Goal: Task Accomplishment & Management: Manage account settings

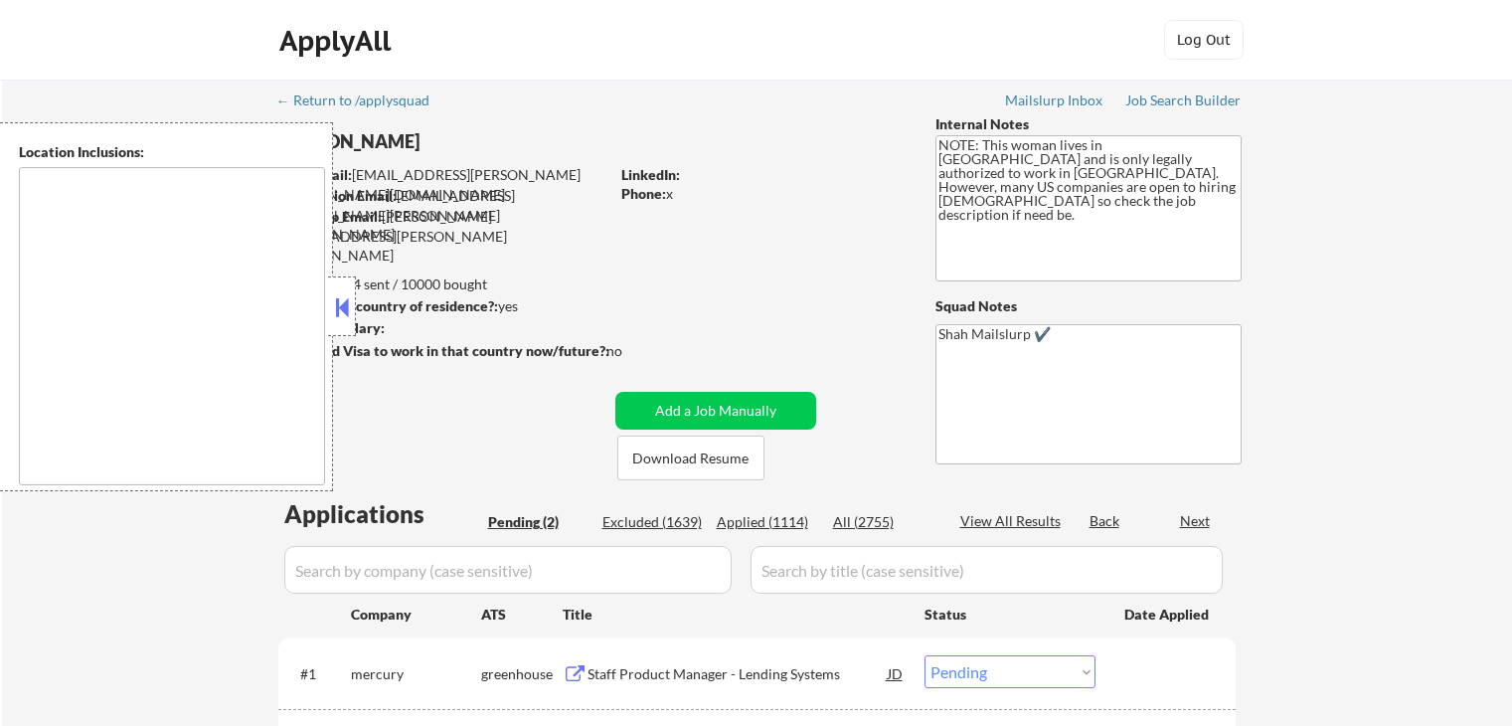
select select ""pending""
type textarea "[GEOGRAPHIC_DATA], [GEOGRAPHIC_DATA] [GEOGRAPHIC_DATA], [GEOGRAPHIC_DATA] [GEOG…"
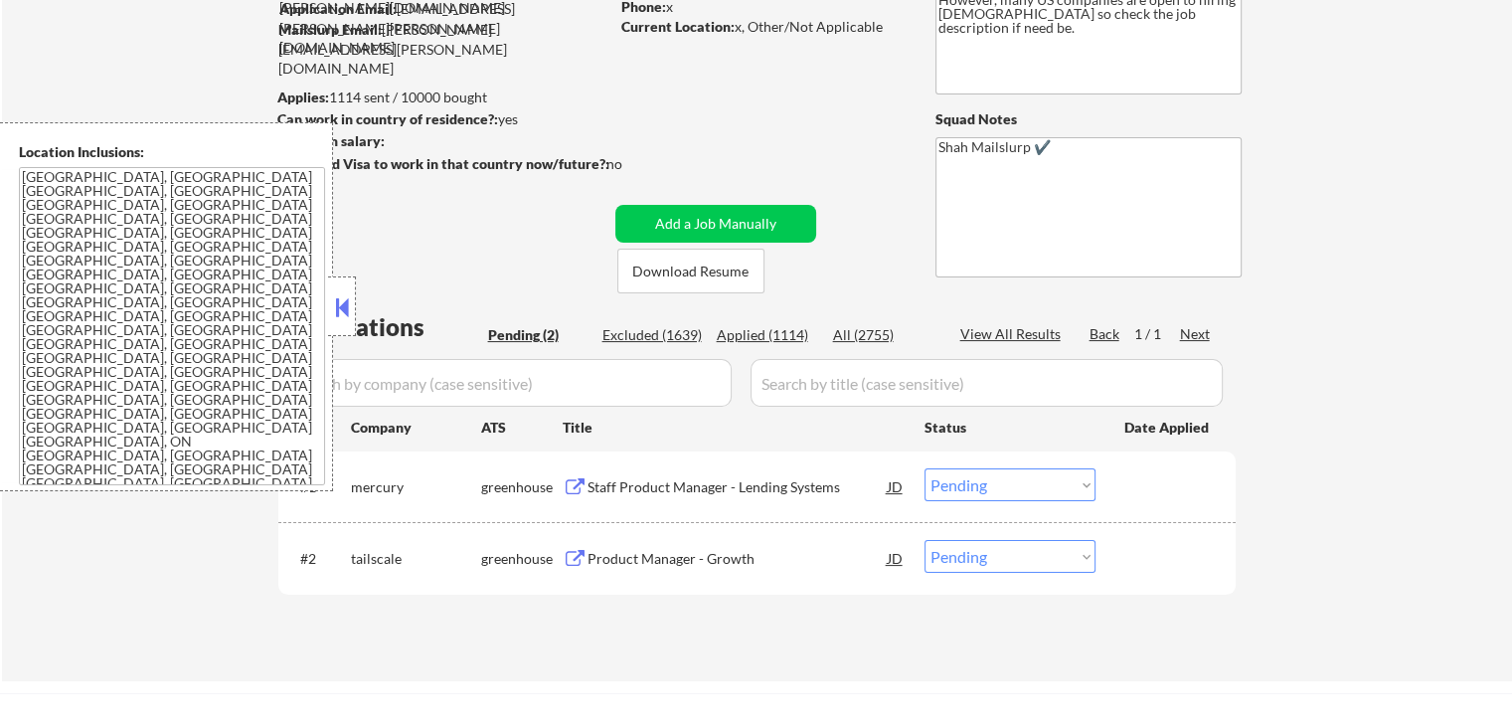
scroll to position [199, 0]
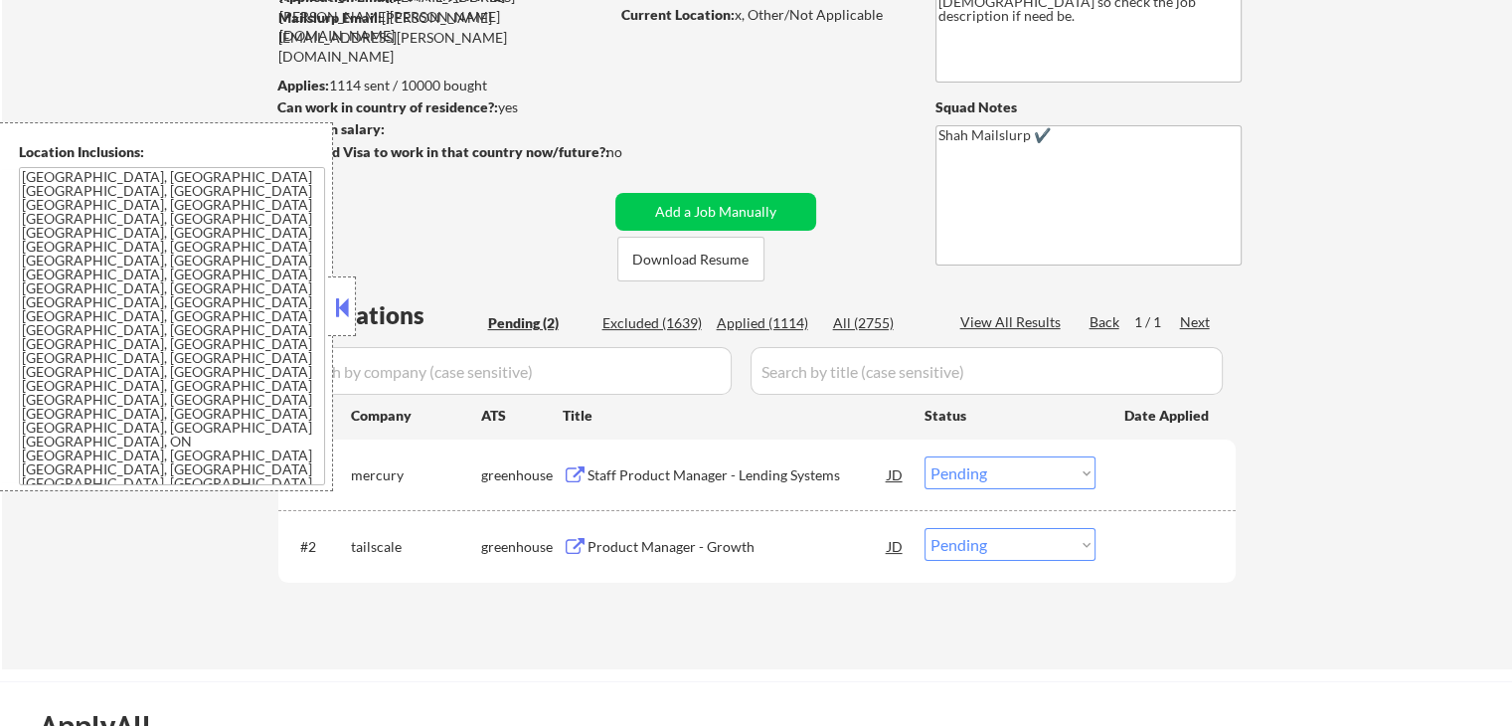
click at [344, 300] on button at bounding box center [342, 307] width 22 height 30
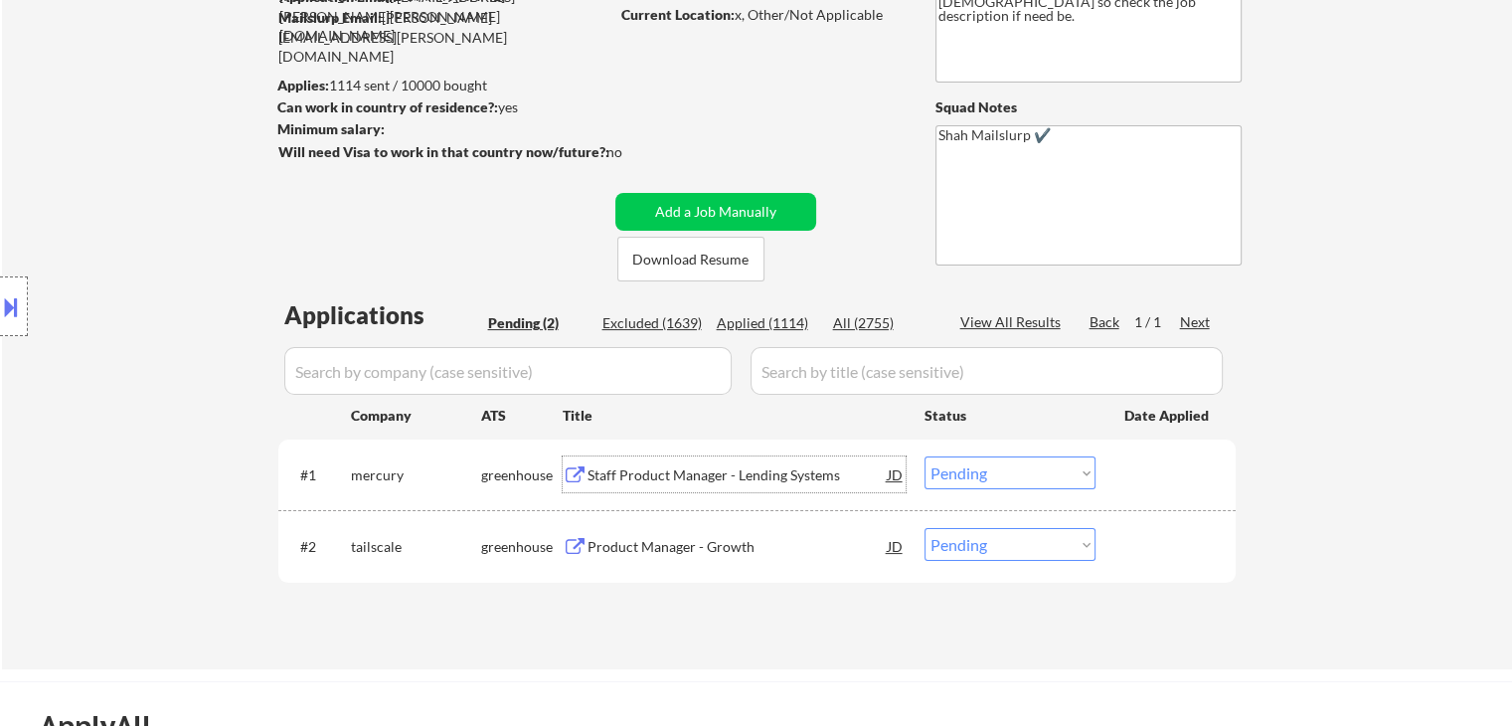
click at [746, 474] on div "Staff Product Manager - Lending Systems" at bounding box center [737, 475] width 300 height 20
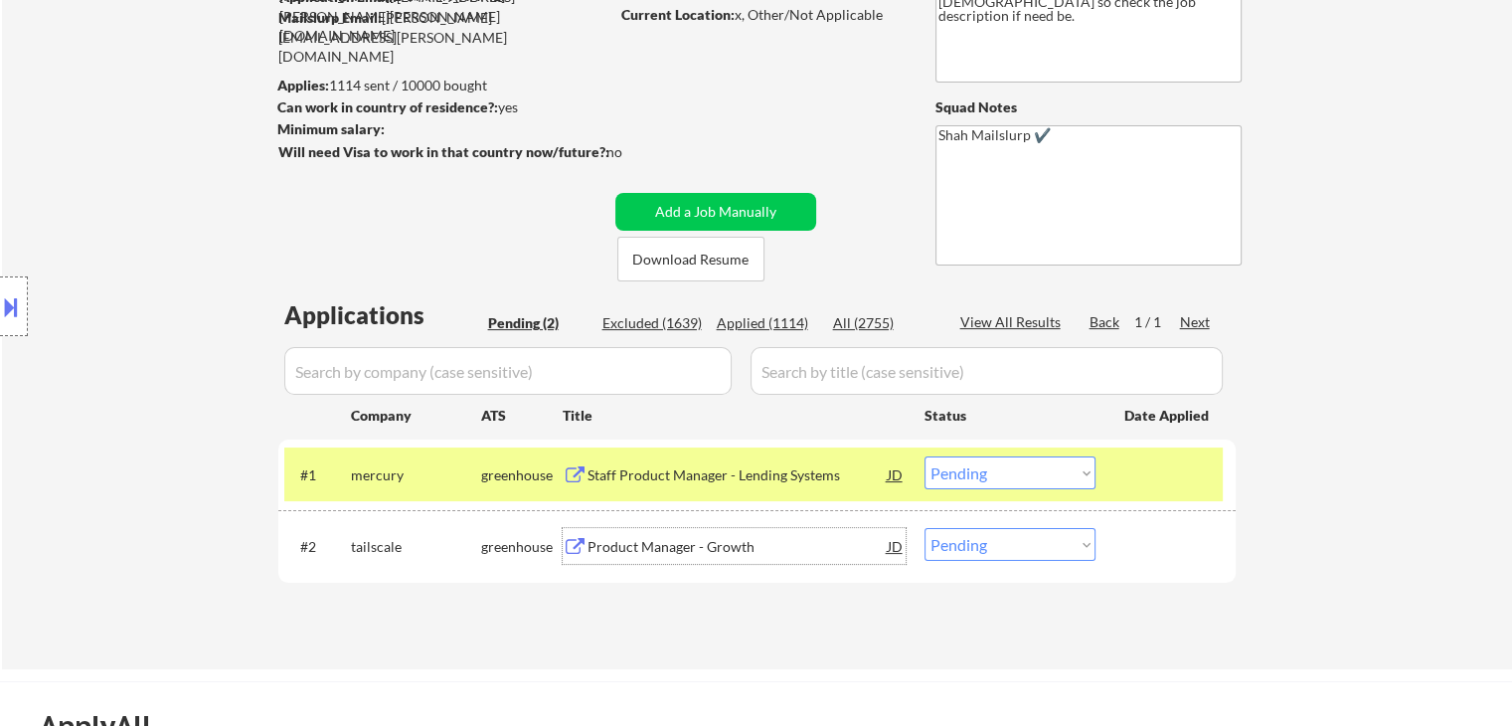
click at [624, 547] on div "Product Manager - Growth" at bounding box center [737, 547] width 300 height 20
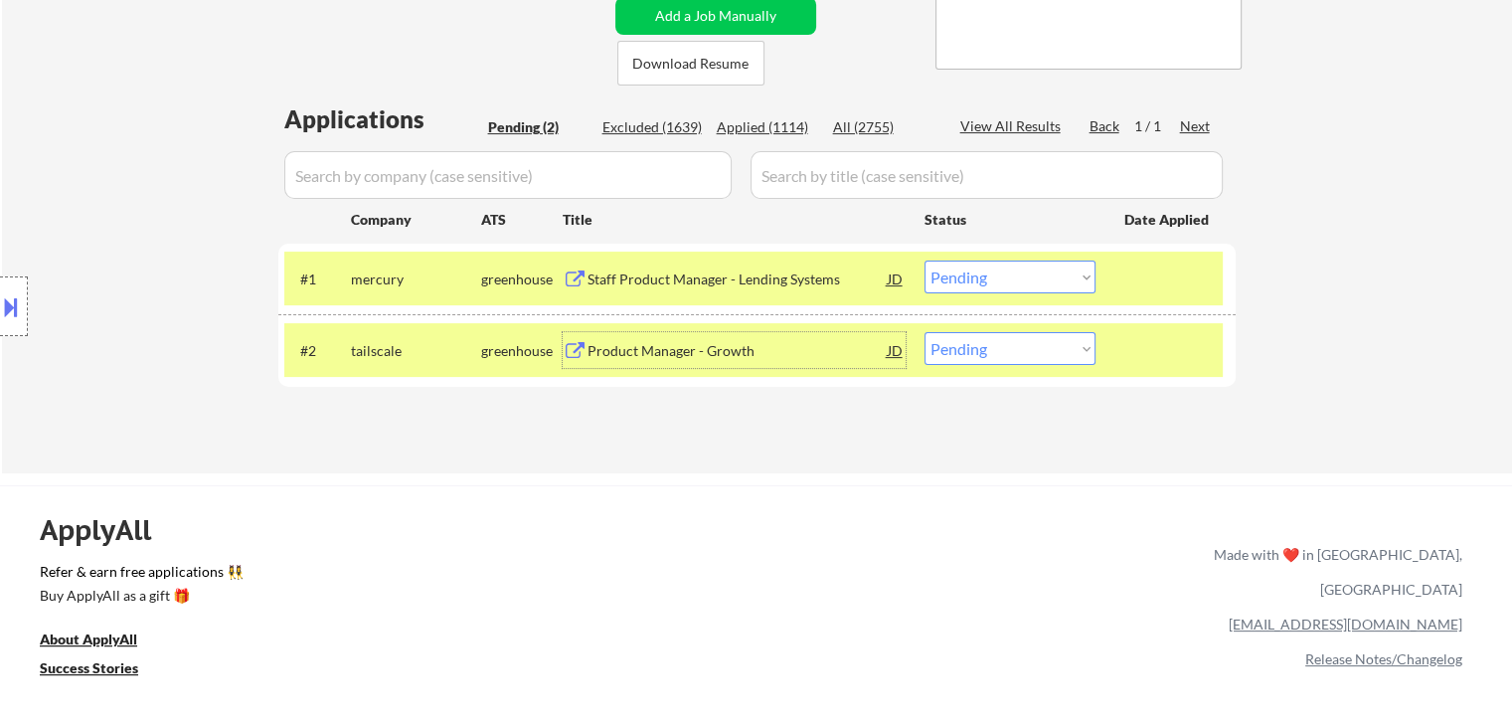
scroll to position [398, 0]
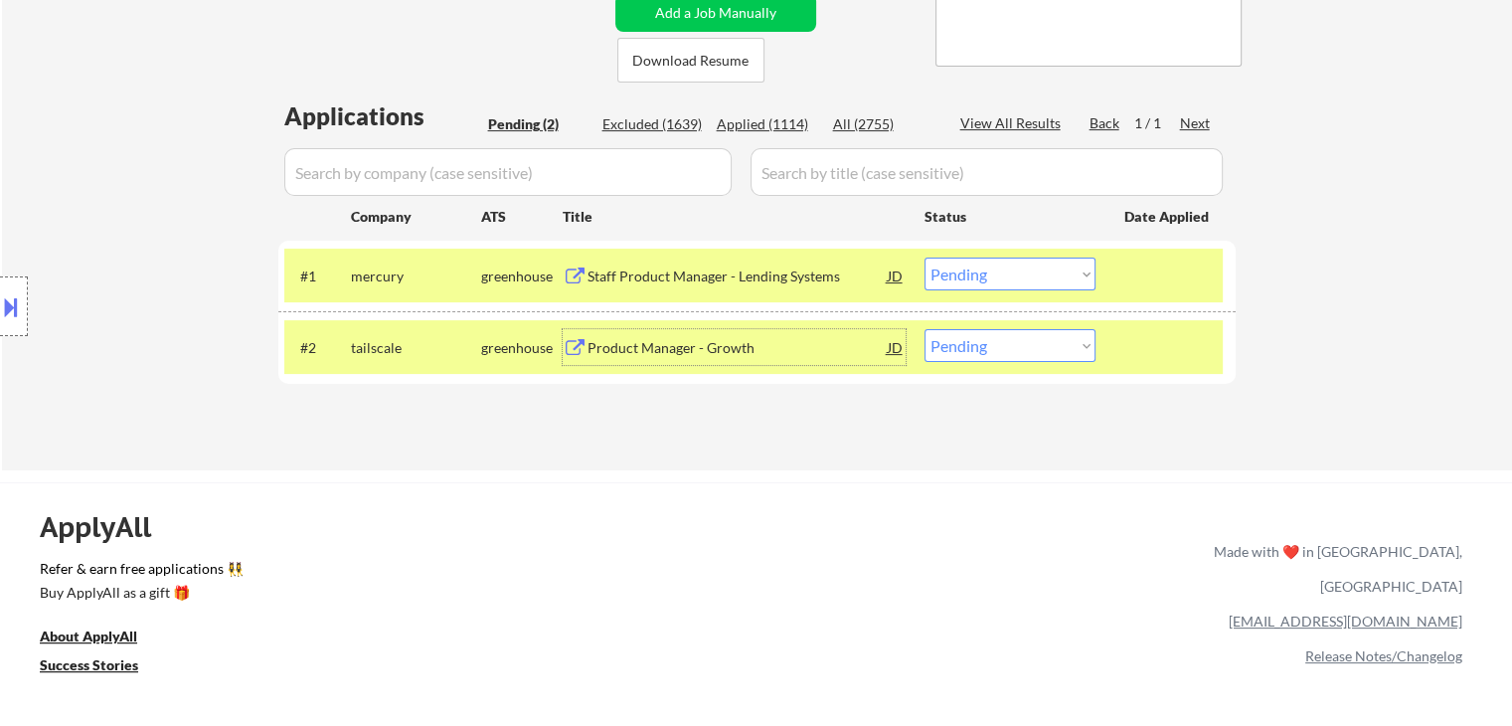
click at [981, 271] on select "Choose an option... Pending Applied Excluded (Questions) Excluded (Expired) Exc…" at bounding box center [1009, 273] width 171 height 33
click at [924, 257] on select "Choose an option... Pending Applied Excluded (Questions) Excluded (Expired) Exc…" at bounding box center [1009, 273] width 171 height 33
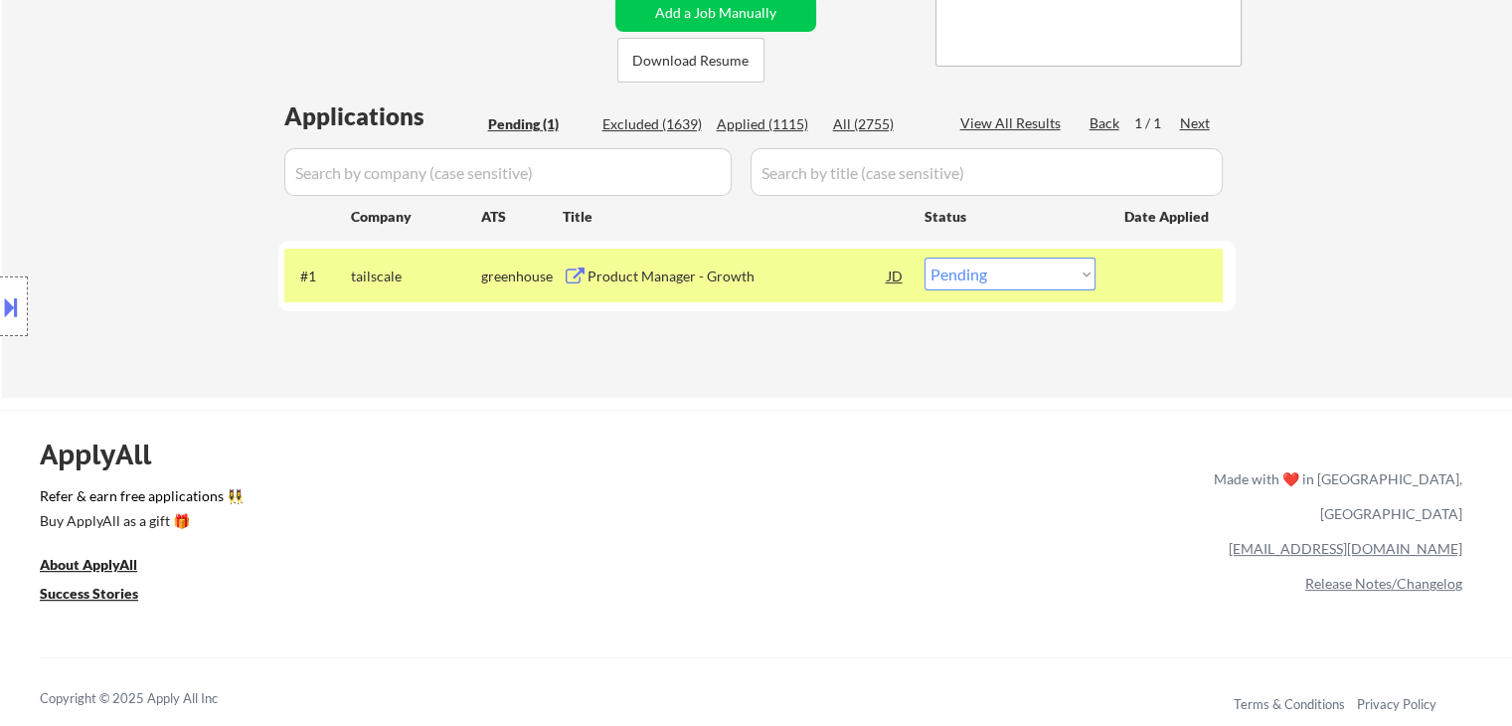
click at [950, 281] on select "Choose an option... Pending Applied Excluded (Questions) Excluded (Expired) Exc…" at bounding box center [1009, 273] width 171 height 33
select select ""excluded""
click at [924, 257] on select "Choose an option... Pending Applied Excluded (Questions) Excluded (Expired) Exc…" at bounding box center [1009, 273] width 171 height 33
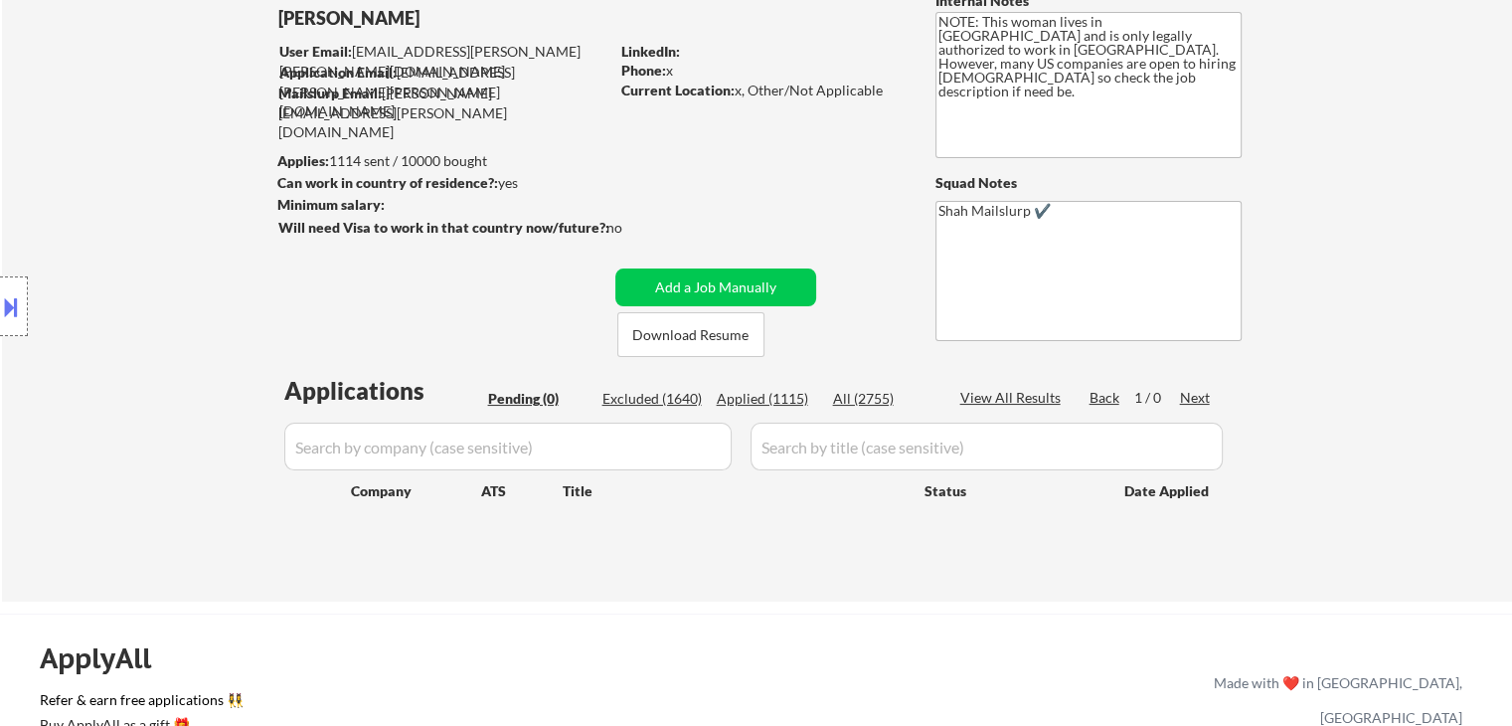
scroll to position [99, 0]
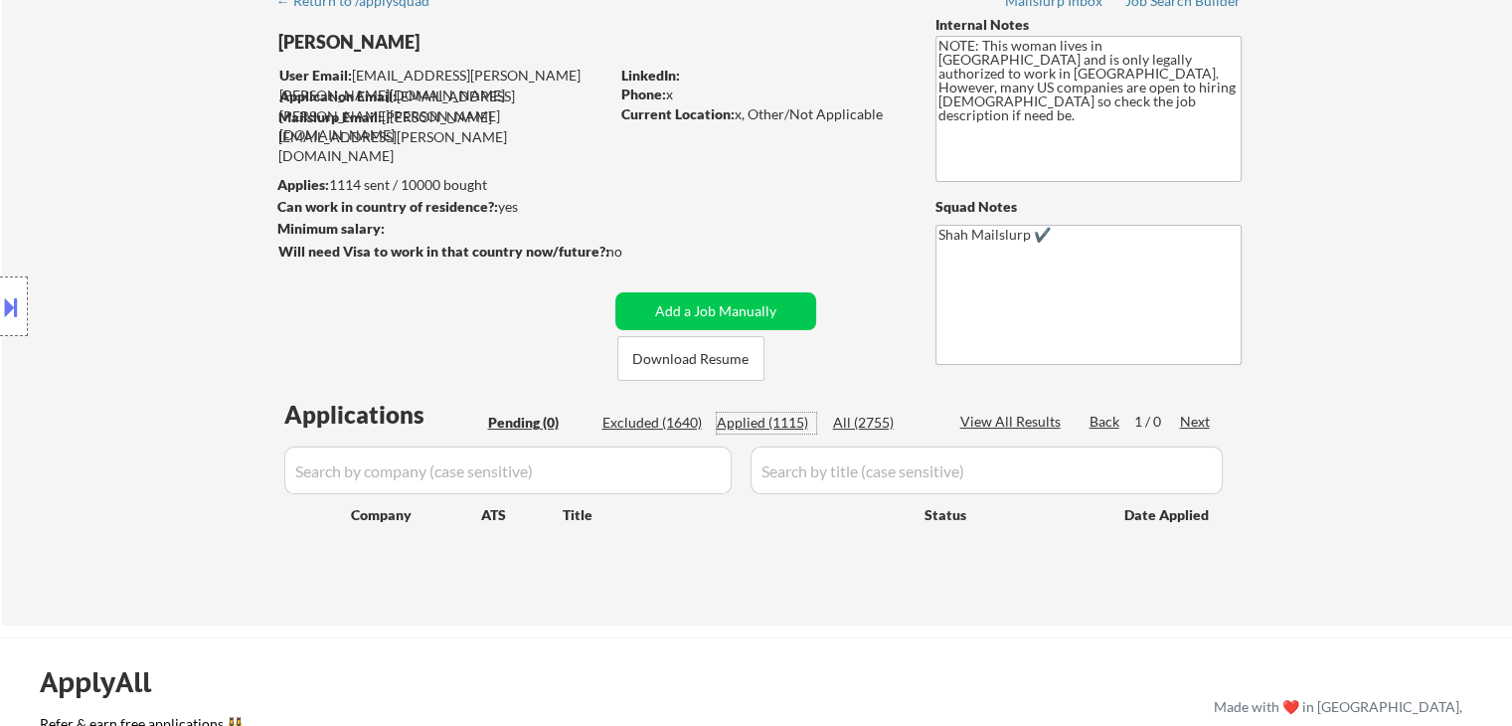
click at [787, 418] on div "Applied (1115)" at bounding box center [766, 422] width 99 height 20
select select ""applied""
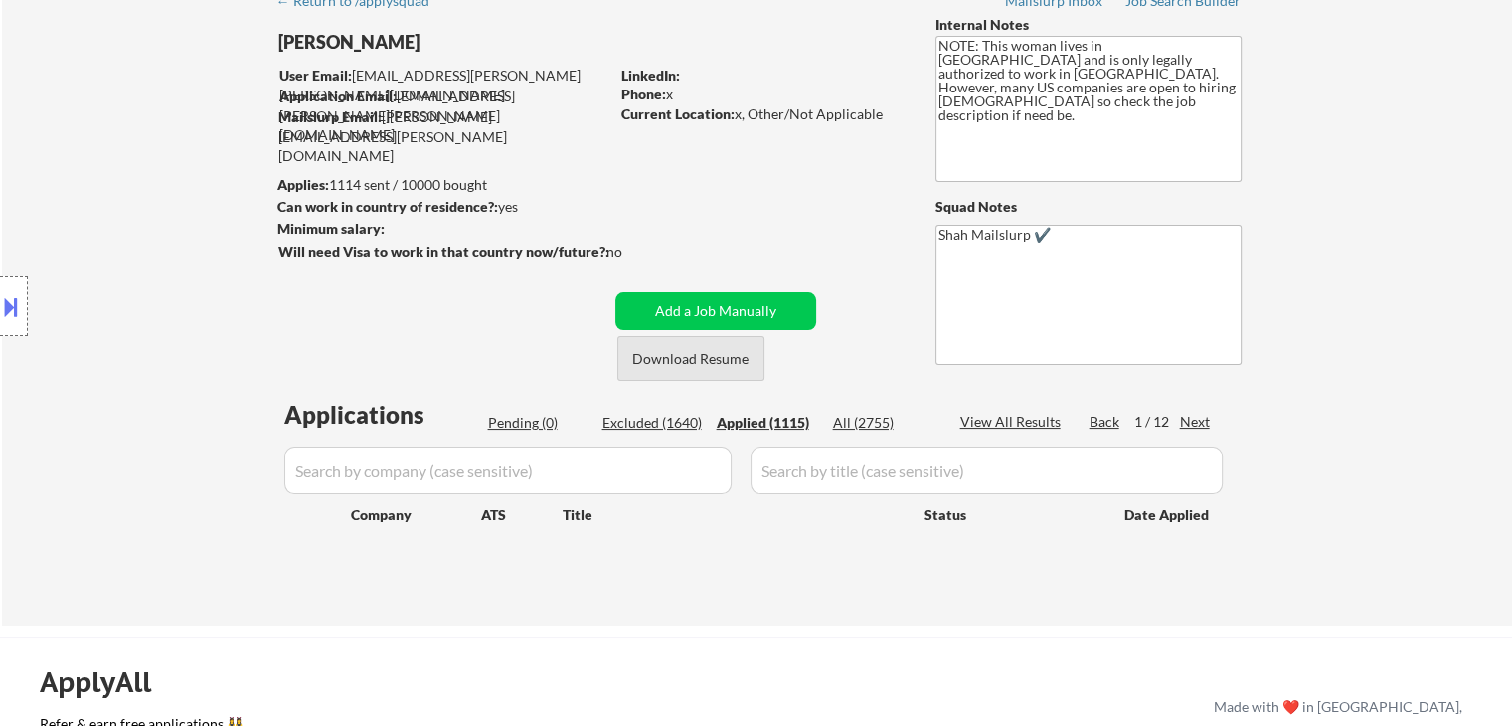
select select ""applied""
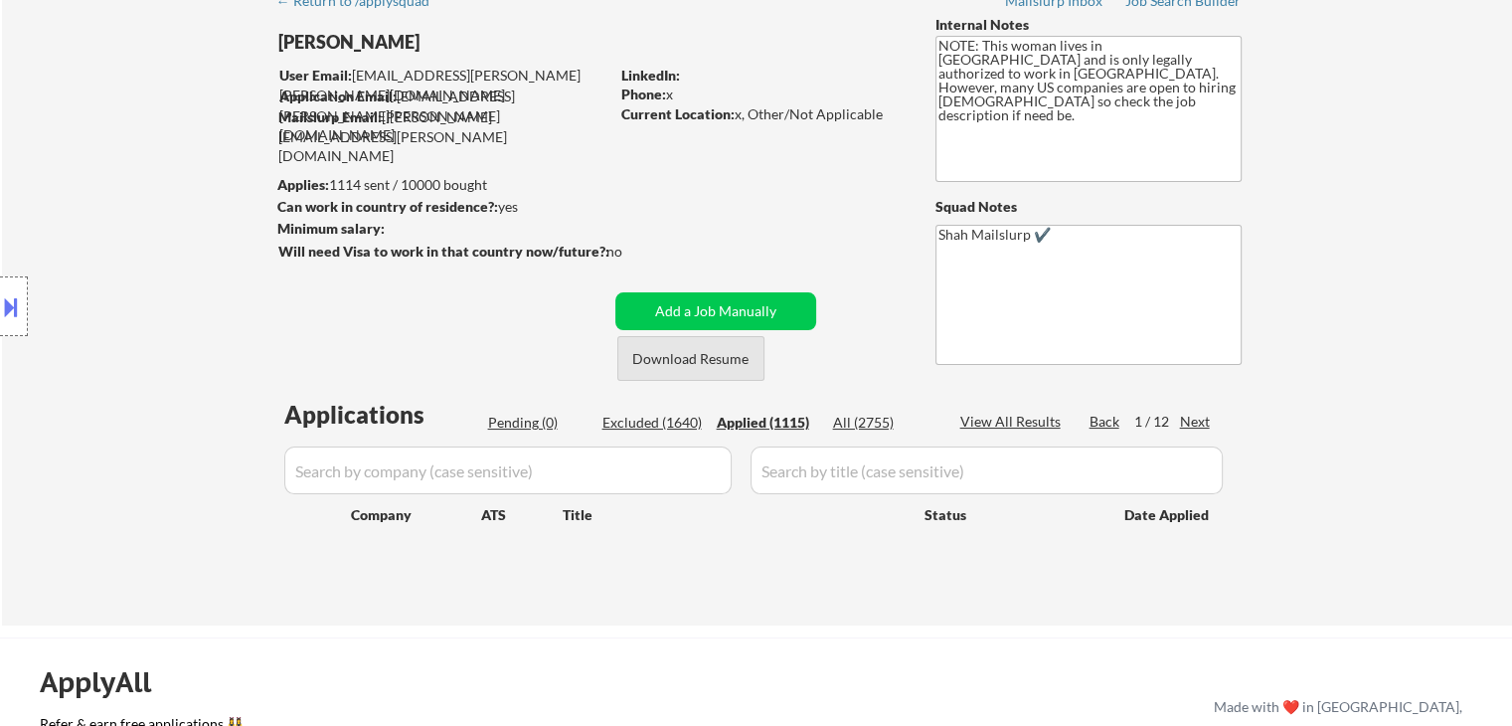
select select ""applied""
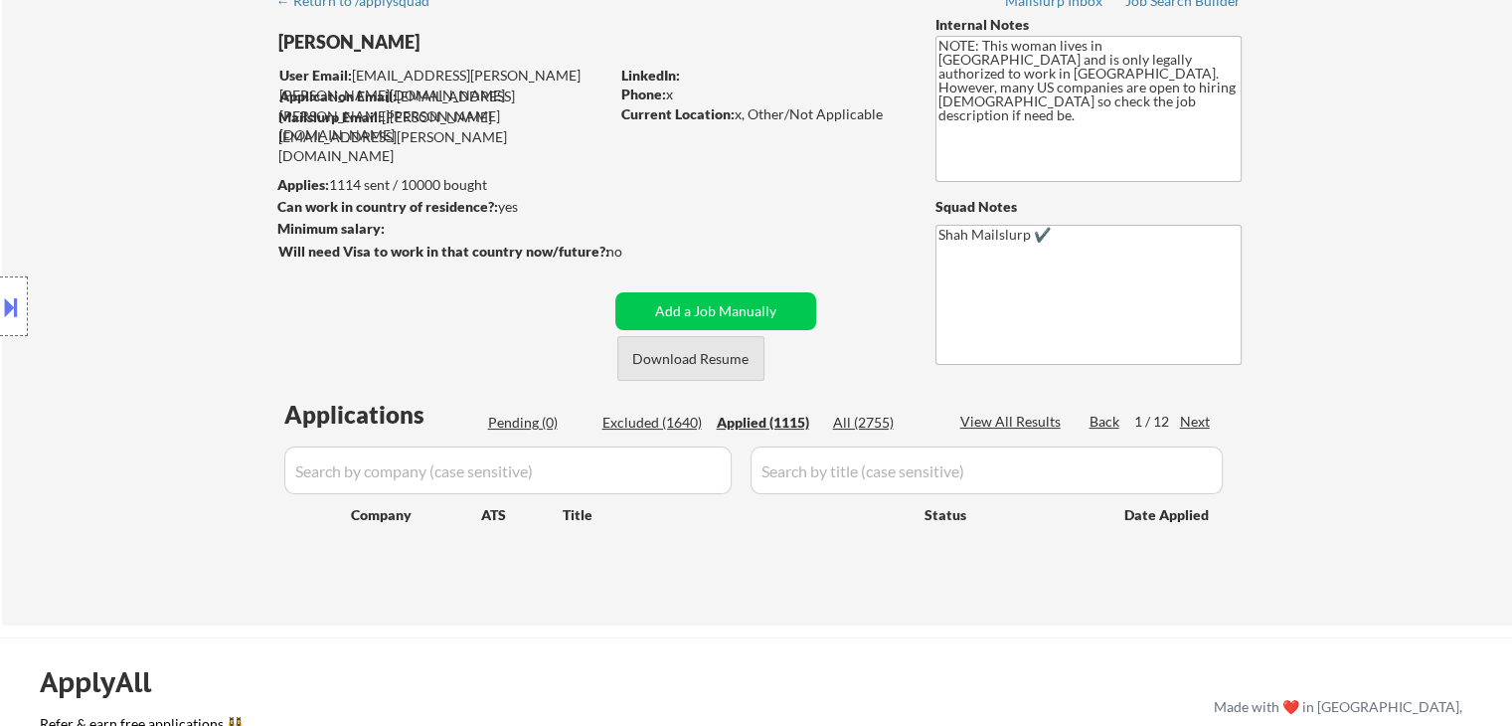
select select ""applied""
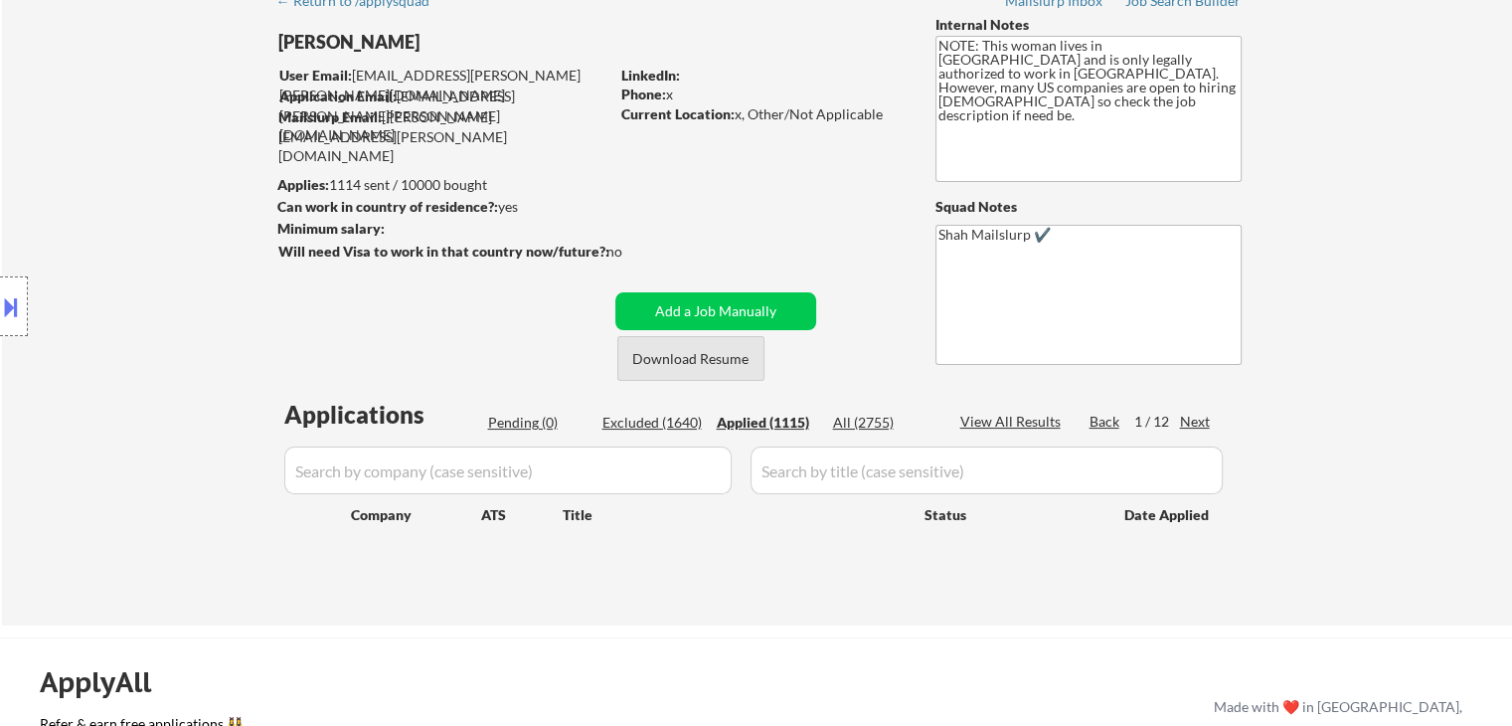
select select ""applied""
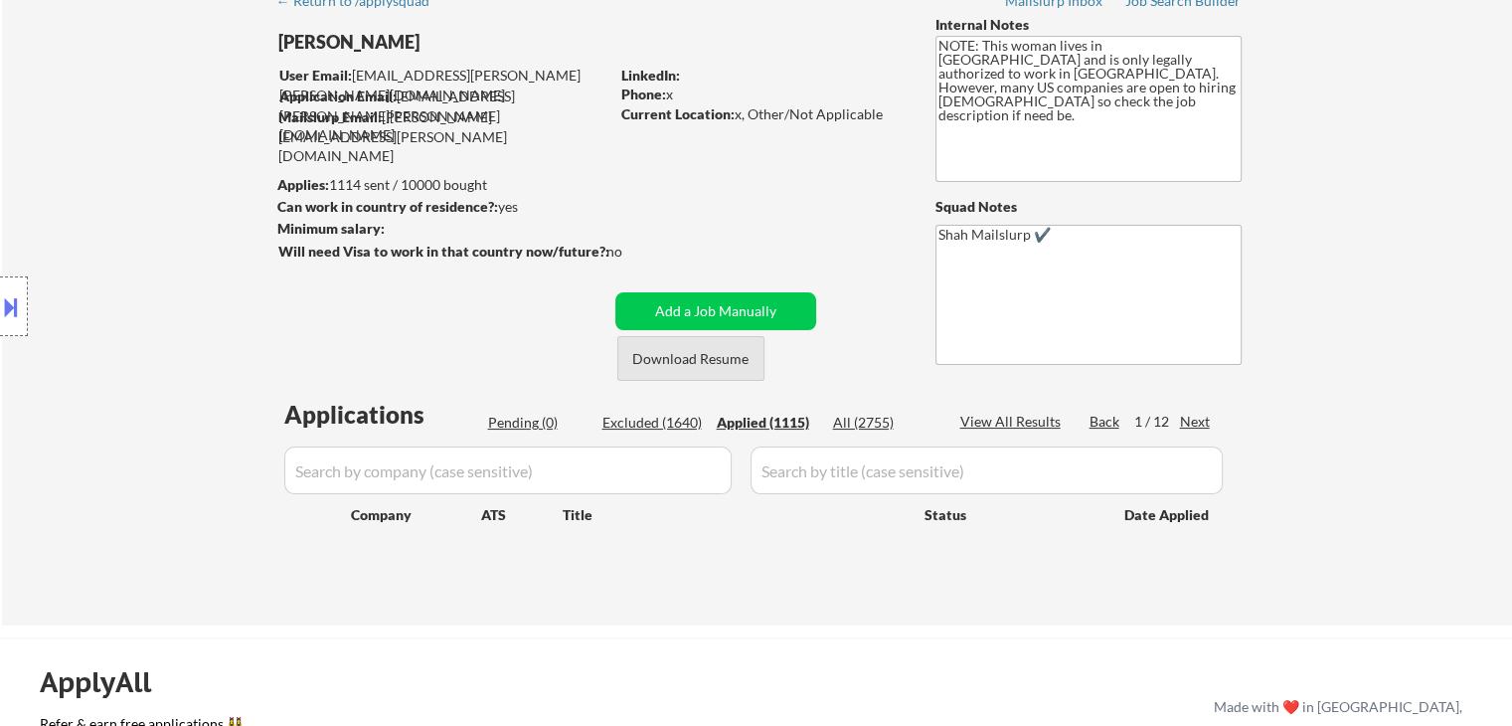
select select ""applied""
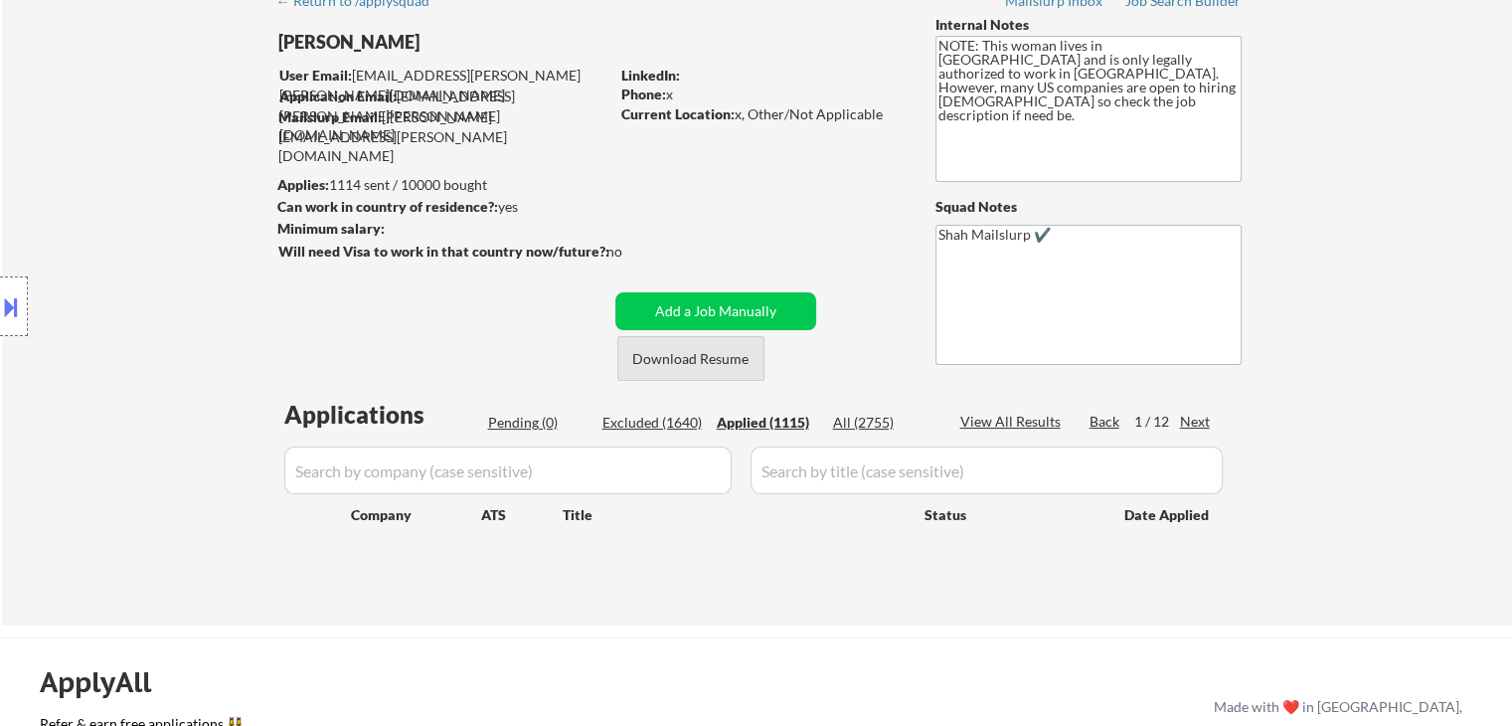
select select ""applied""
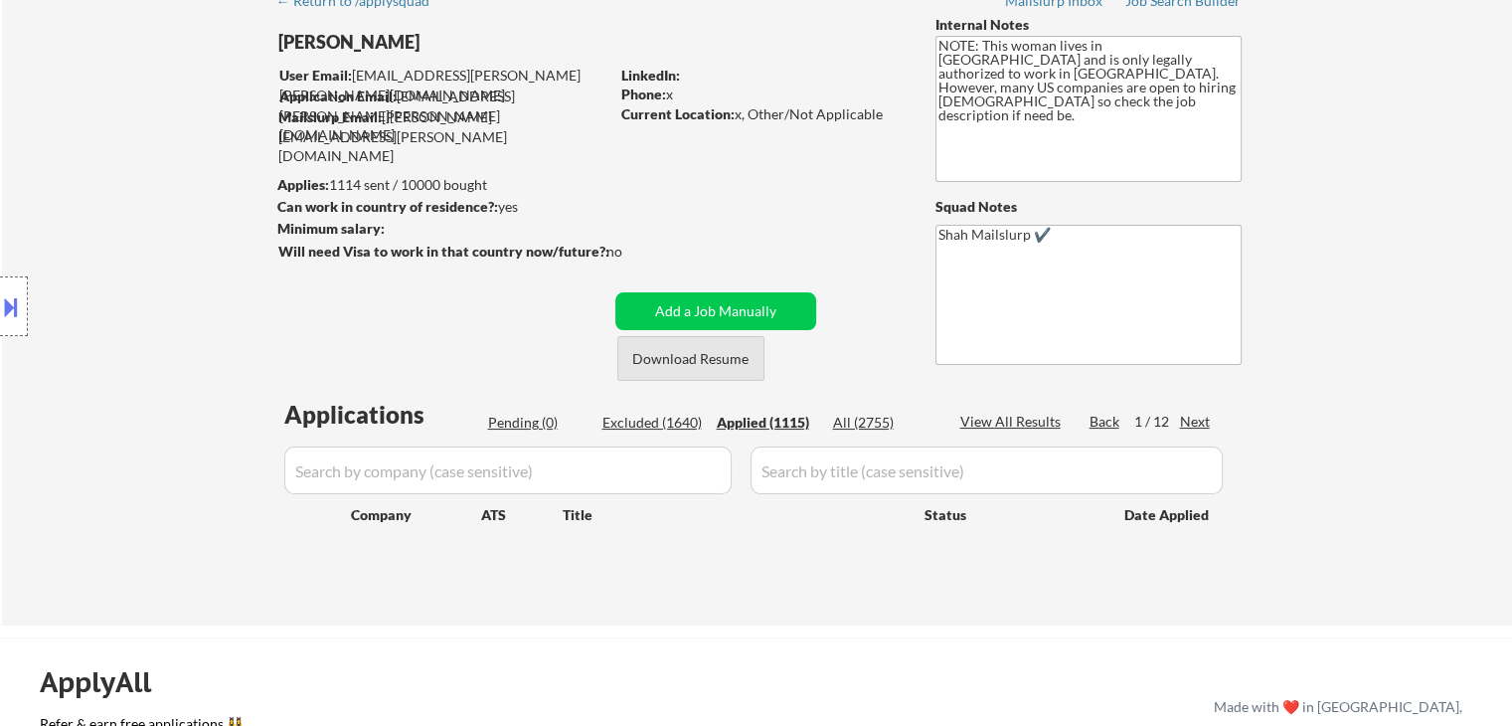
select select ""applied""
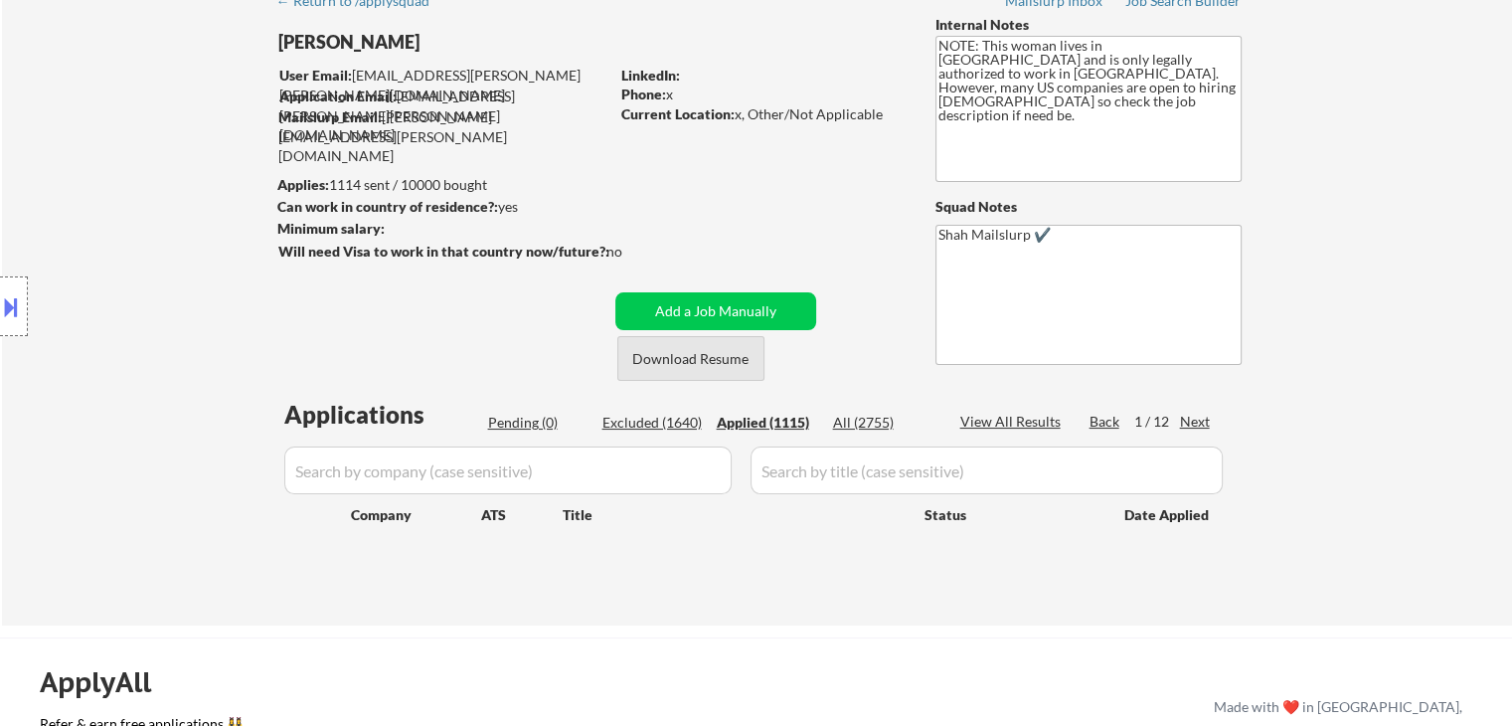
select select ""applied""
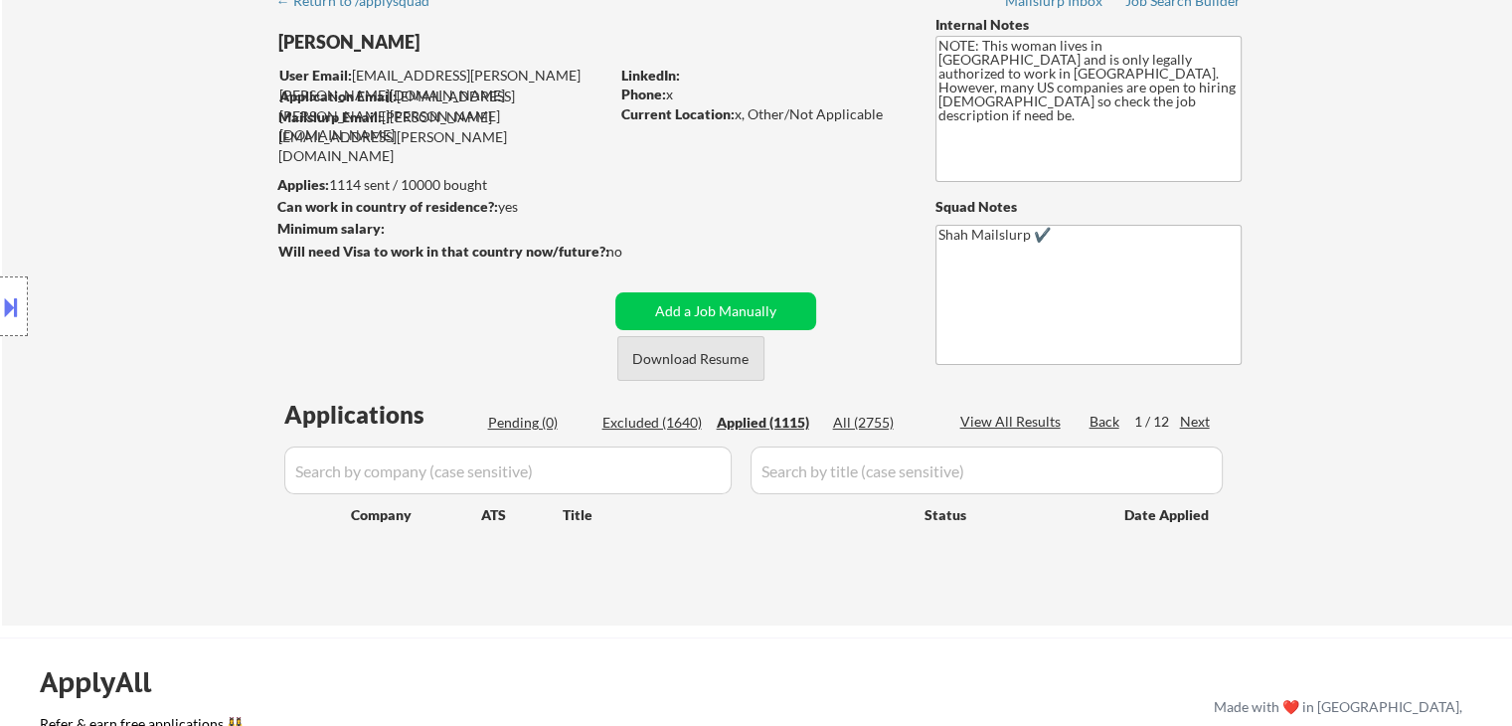
select select ""applied""
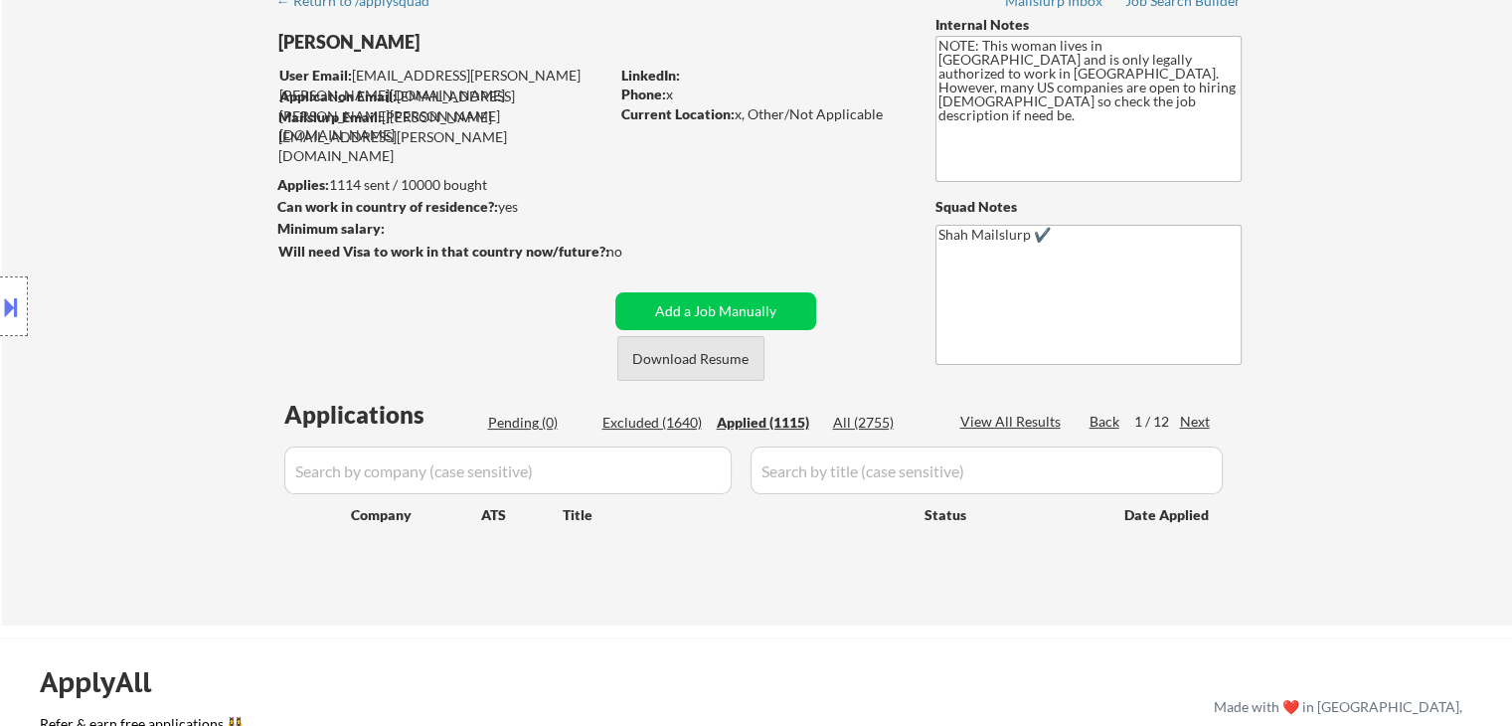
select select ""applied""
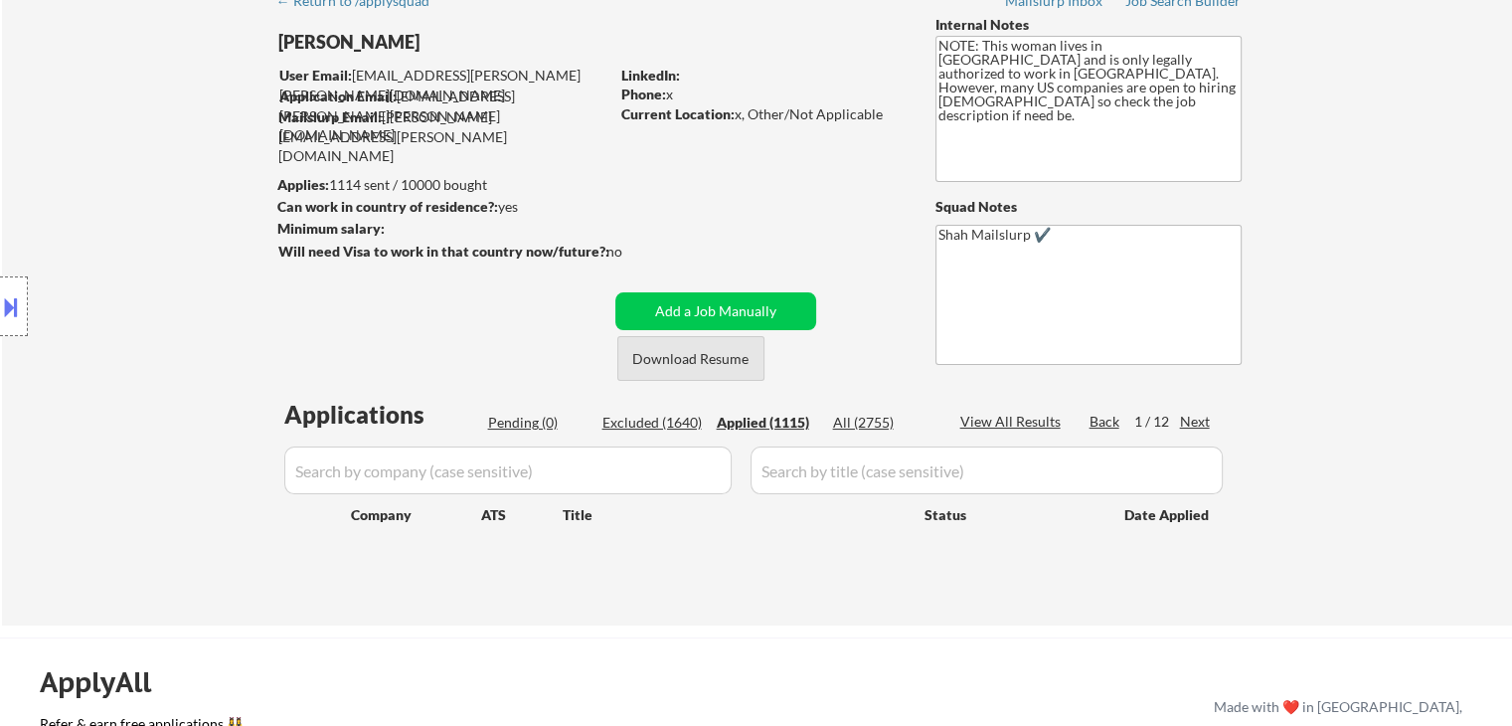
select select ""applied""
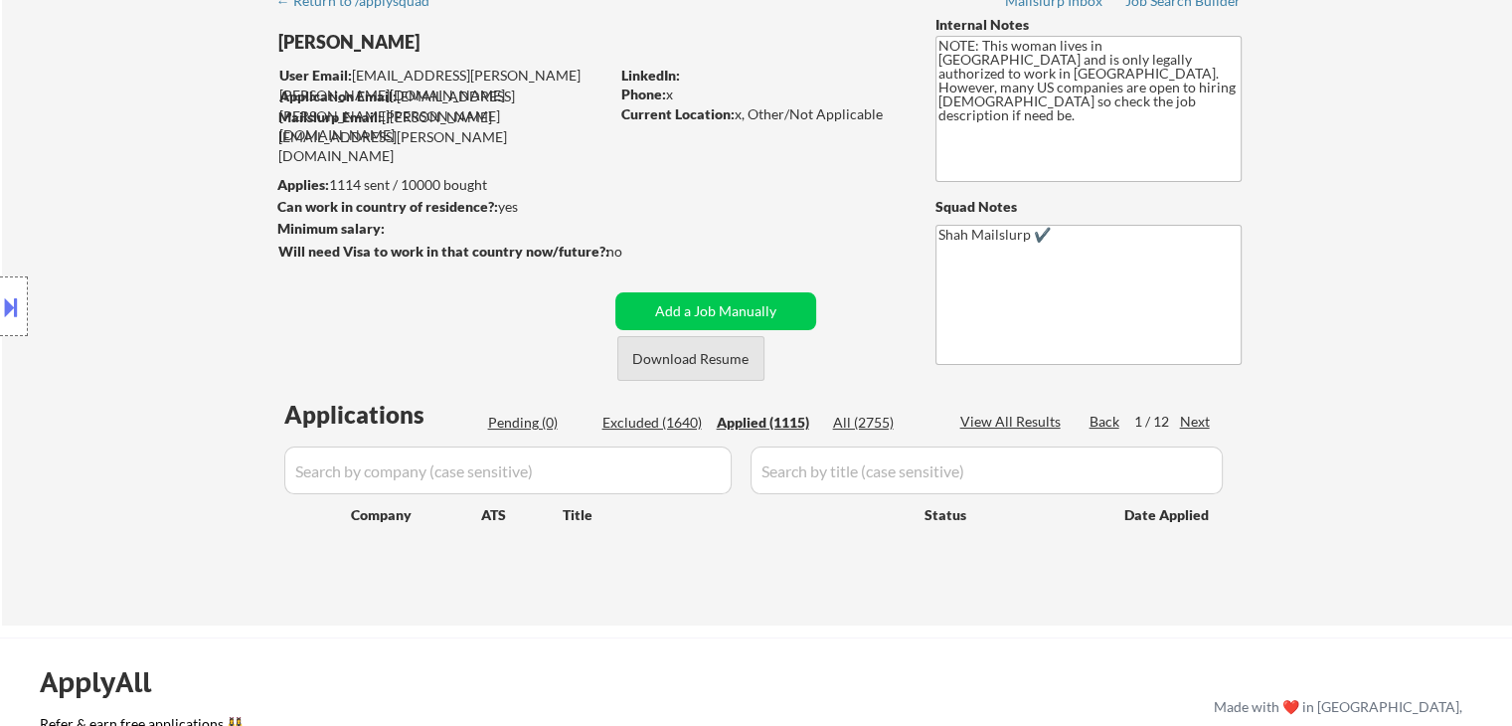
select select ""applied""
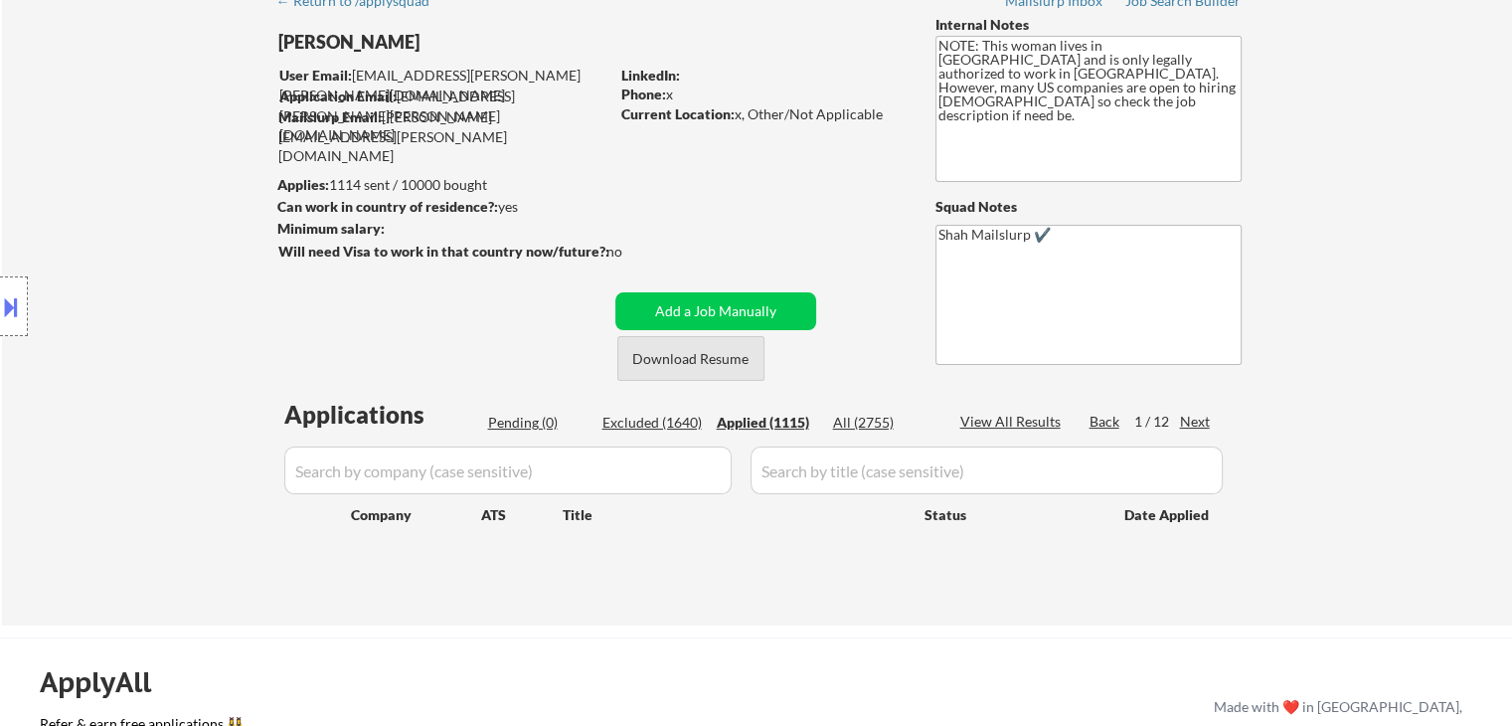
select select ""applied""
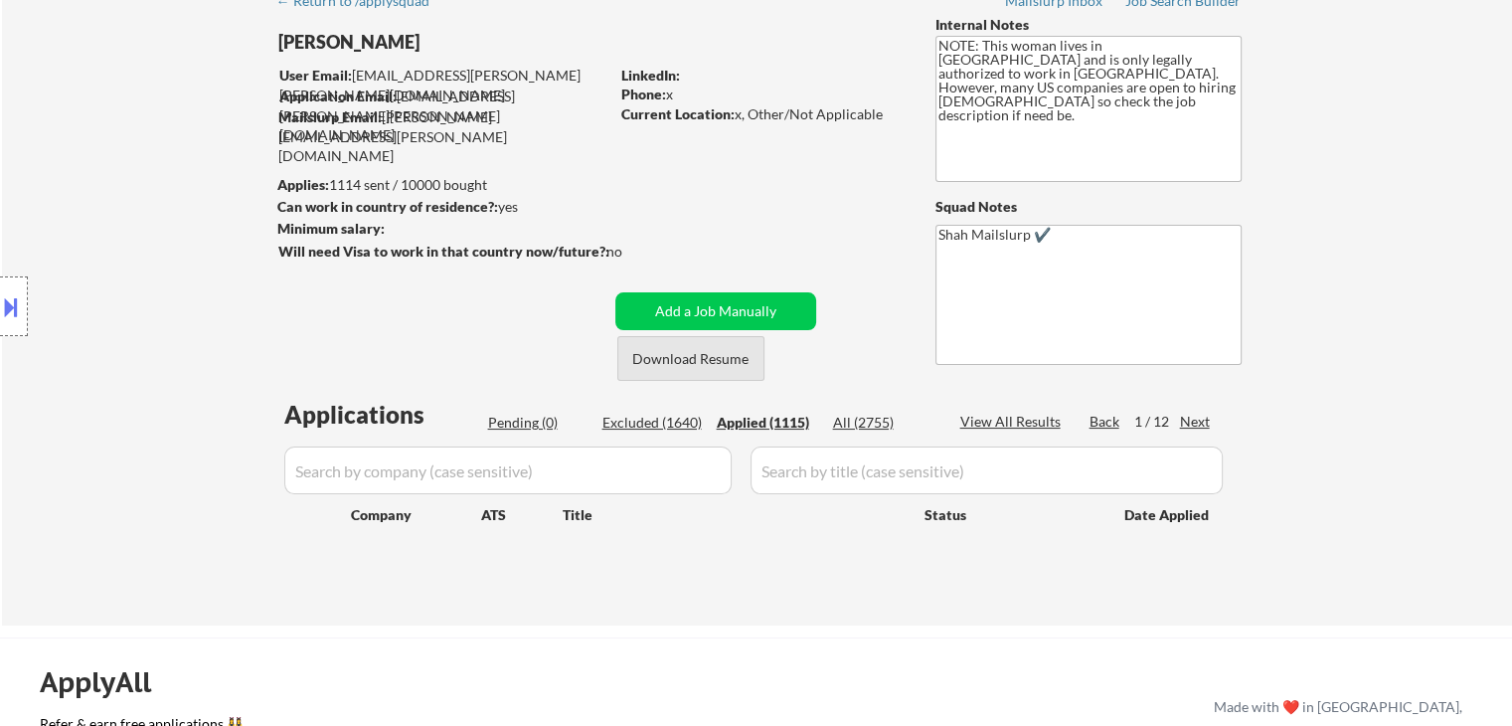
select select ""applied""
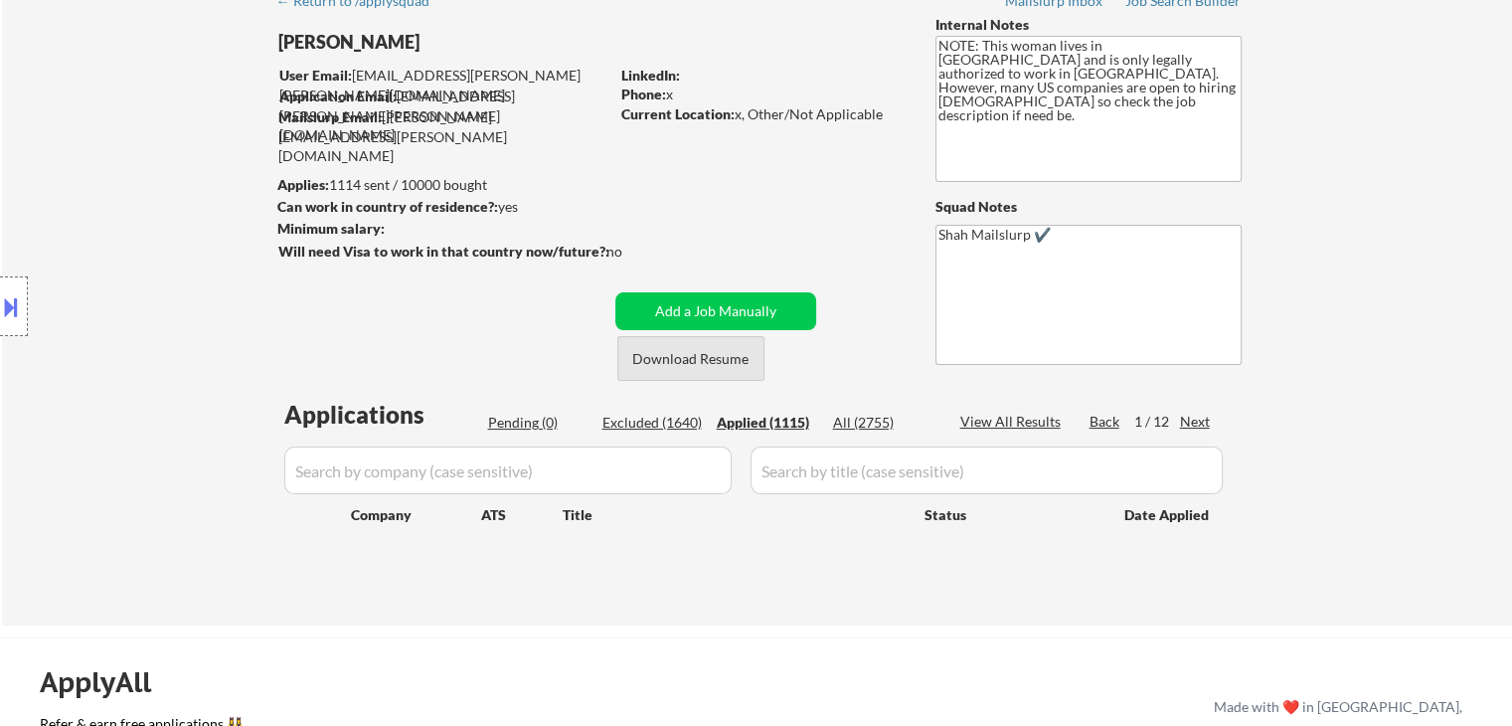
select select ""applied""
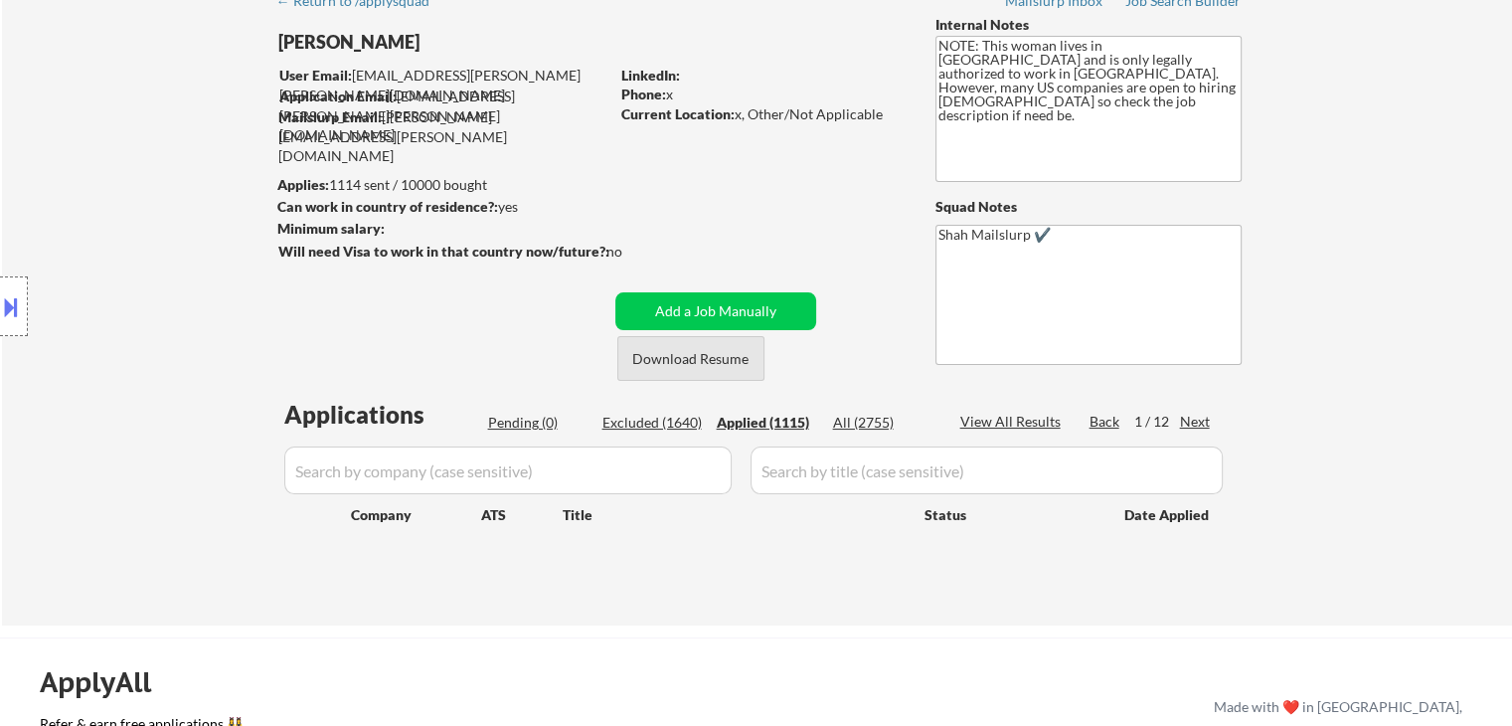
select select ""applied""
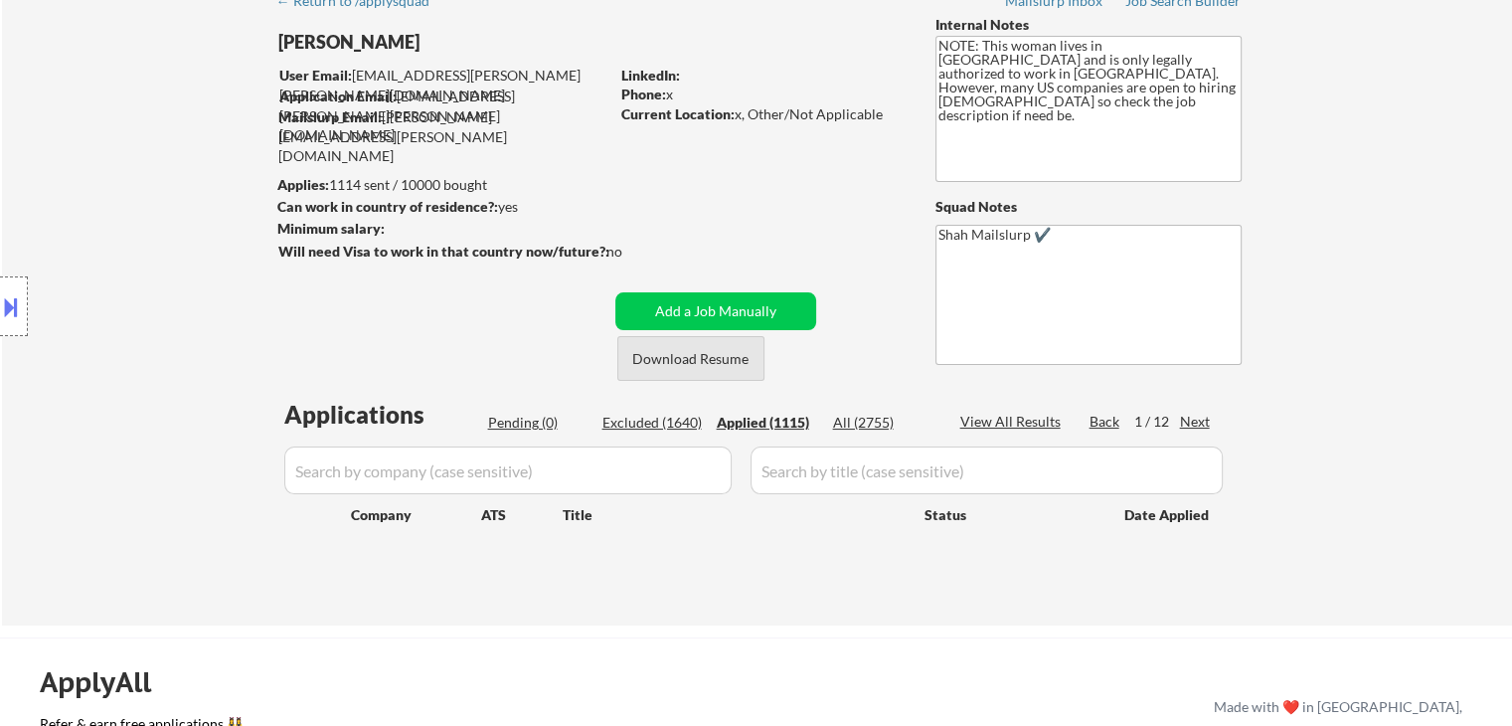
select select ""applied""
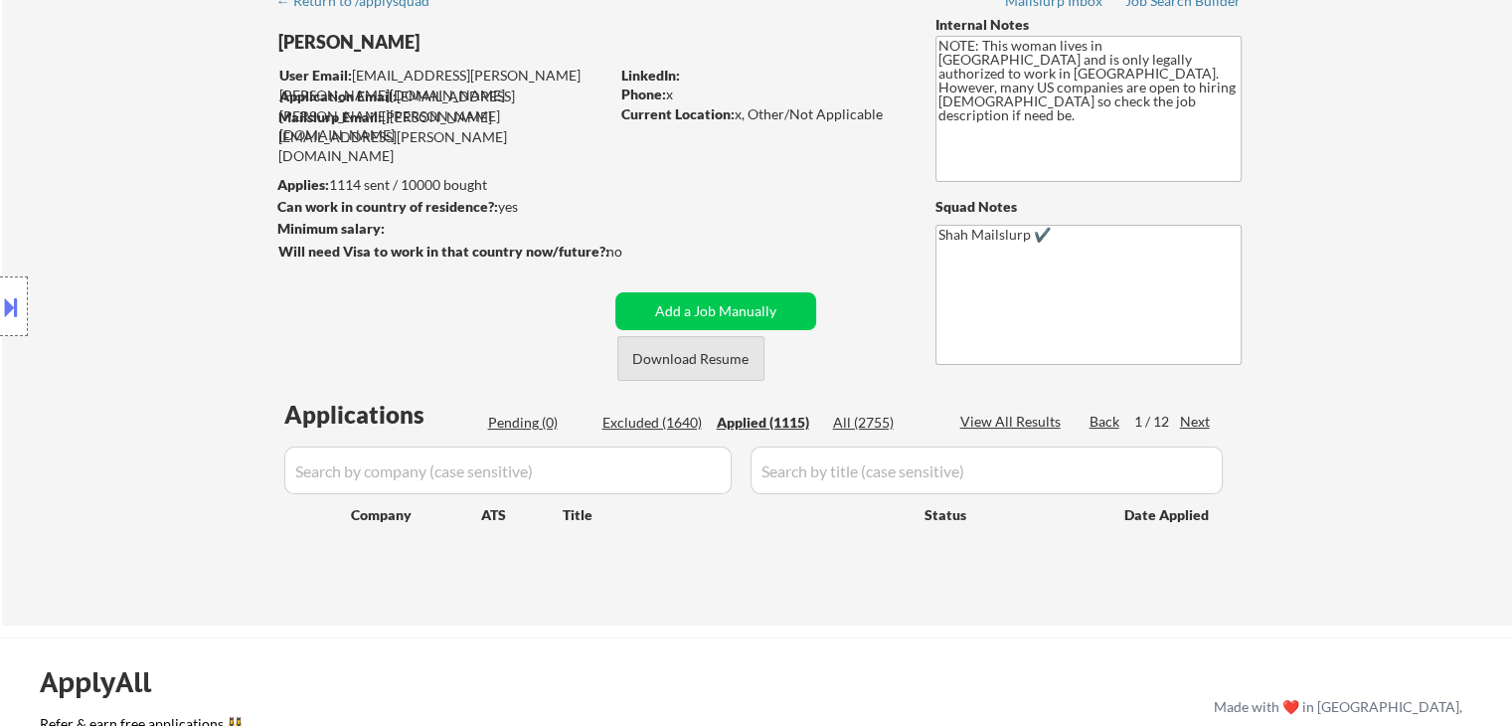
select select ""applied""
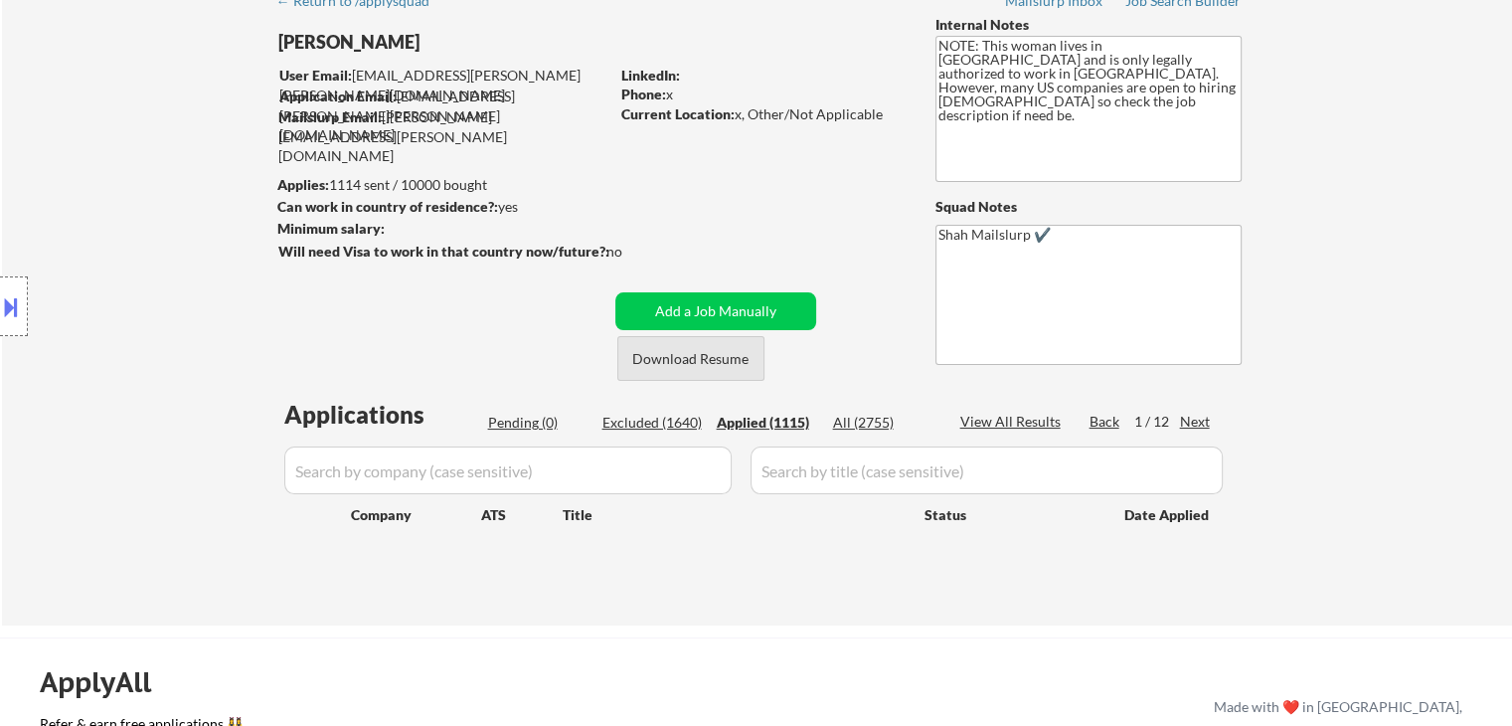
select select ""applied""
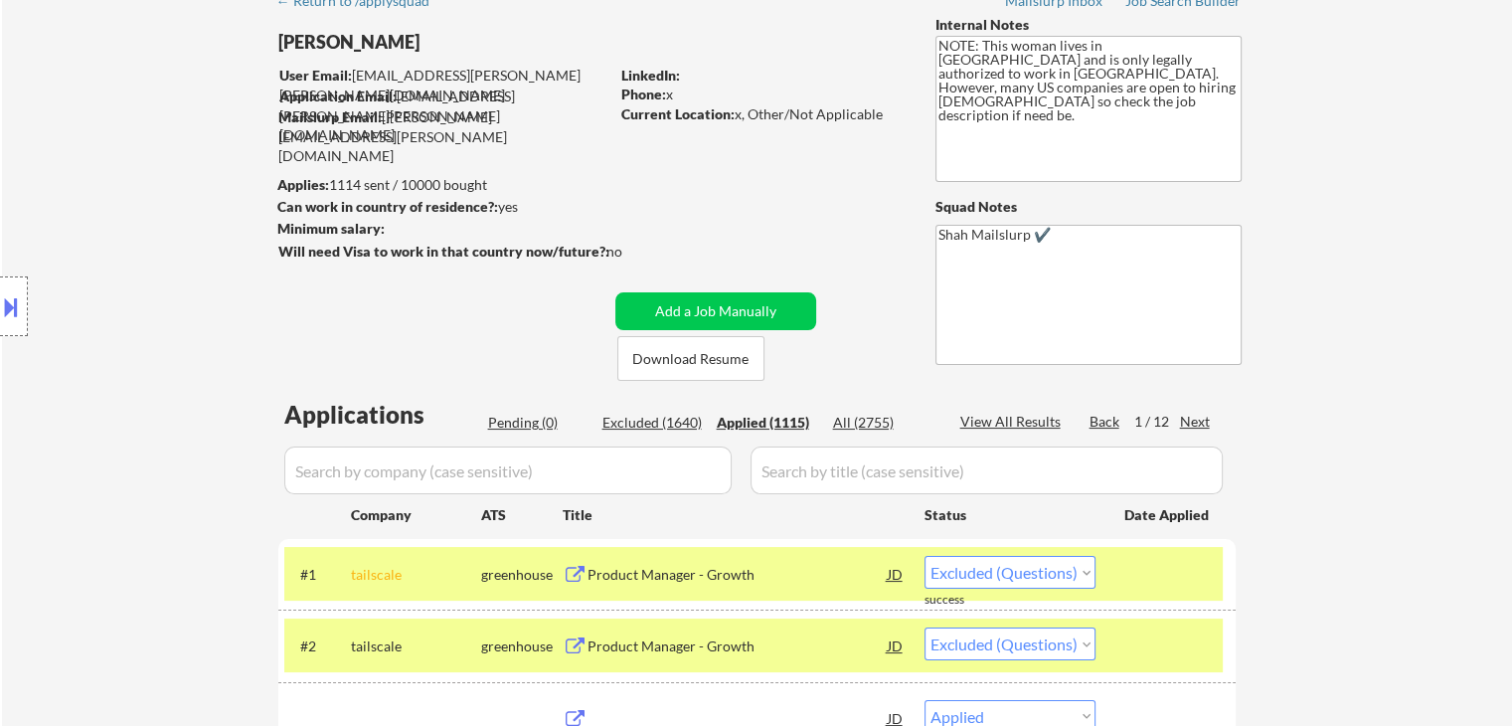
select select ""applied""
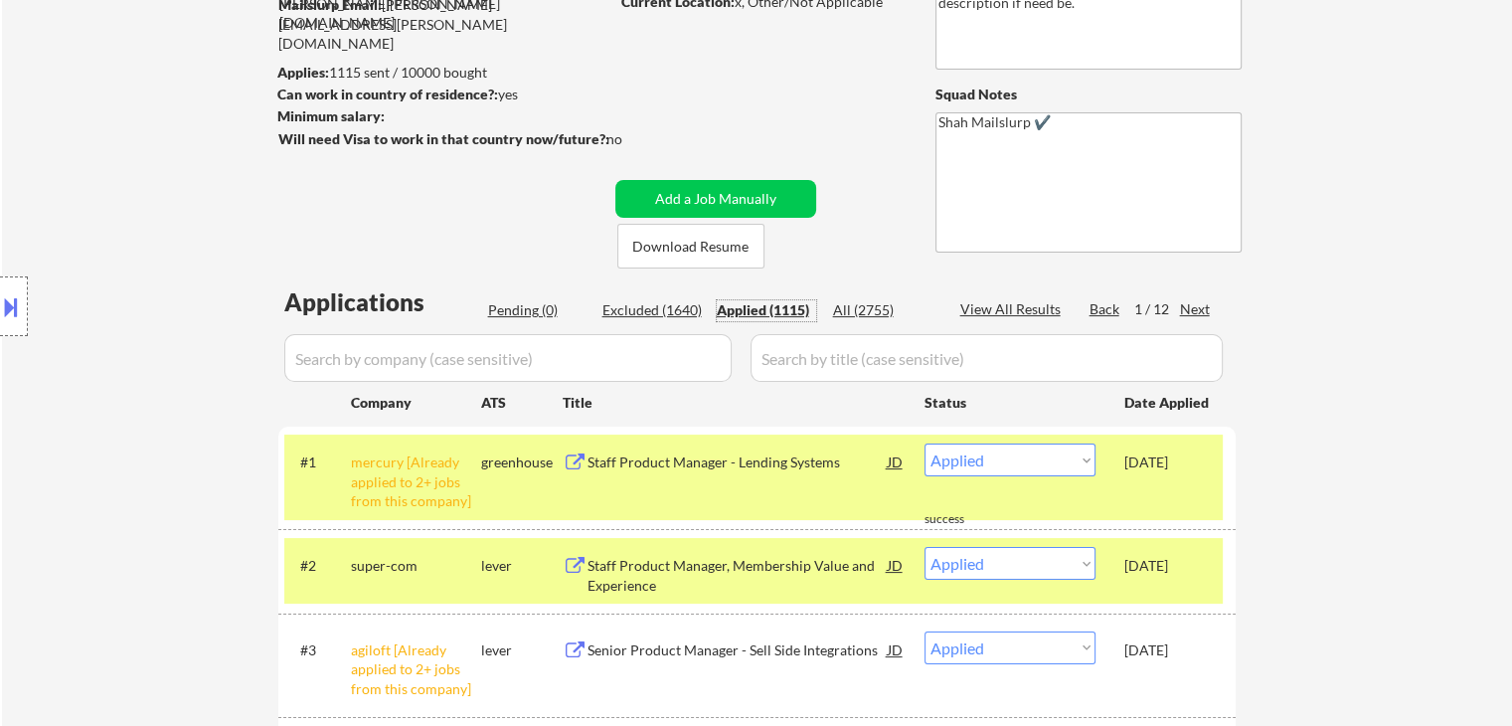
scroll to position [298, 0]
